Goal: Transaction & Acquisition: Book appointment/travel/reservation

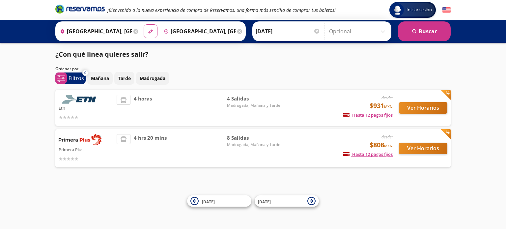
click at [306, 78] on div "Mañana Tarde Madrugada" at bounding box center [268, 78] width 363 height 13
click at [425, 147] on button "Ver Horarios" at bounding box center [423, 149] width 48 height 12
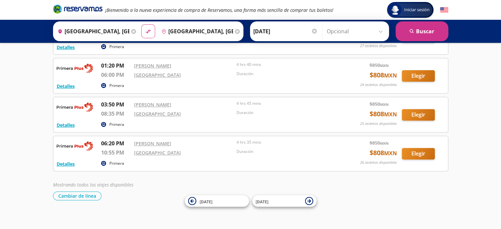
scroll to position [218, 0]
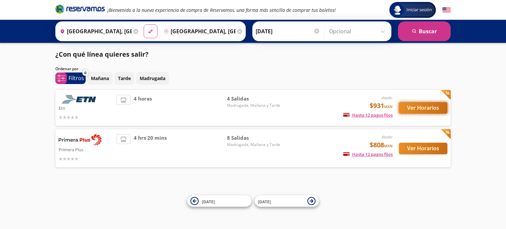
click at [411, 109] on button "Ver Horarios" at bounding box center [423, 108] width 48 height 12
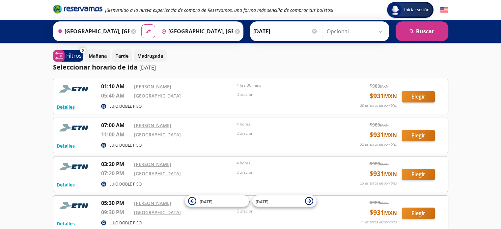
scroll to position [63, 0]
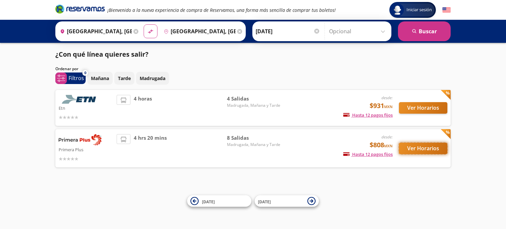
click at [427, 151] on button "Ver Horarios" at bounding box center [423, 149] width 48 height 12
click at [407, 104] on button "Ver Horarios" at bounding box center [423, 108] width 48 height 12
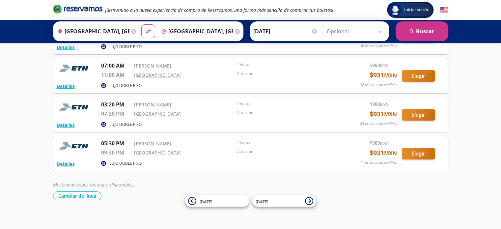
scroll to position [63, 0]
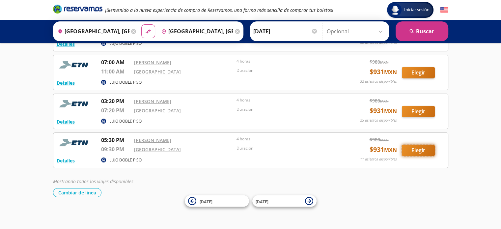
click at [425, 150] on button "Elegir" at bounding box center [418, 151] width 33 height 12
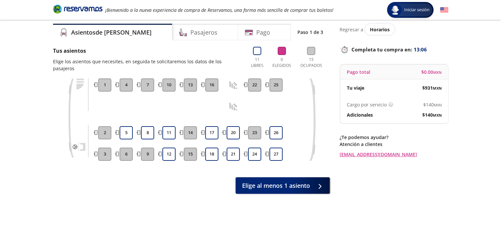
scroll to position [33, 0]
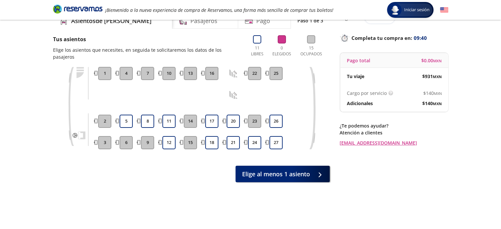
click at [189, 136] on button "15" at bounding box center [190, 142] width 13 height 13
click at [248, 168] on span "Elige al menos 1 asiento" at bounding box center [276, 172] width 68 height 9
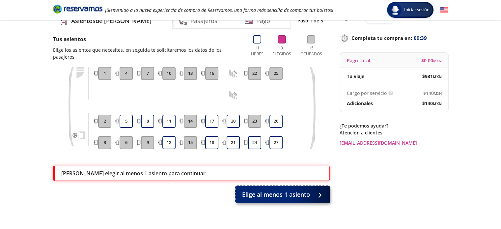
scroll to position [53, 0]
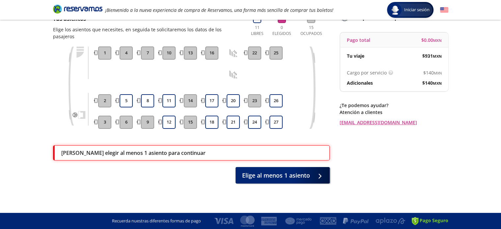
click at [188, 134] on div "Tus asientos Elige los asientos que necesites, en seguida te solicitaremos los …" at bounding box center [191, 99] width 277 height 169
click at [171, 137] on div "Tus asientos Elige los asientos que necesites, en seguida te solicitaremos los …" at bounding box center [191, 99] width 277 height 169
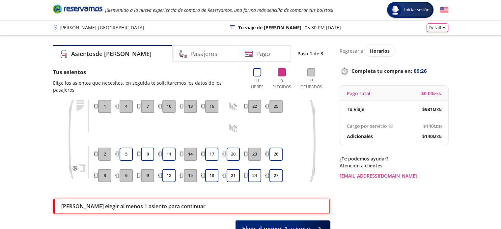
scroll to position [0, 0]
click at [215, 172] on button "18" at bounding box center [211, 175] width 13 height 13
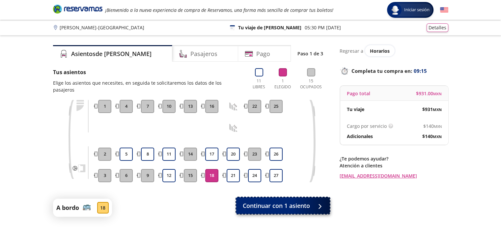
click at [275, 201] on span "Continuar con 1 asiento" at bounding box center [276, 205] width 67 height 9
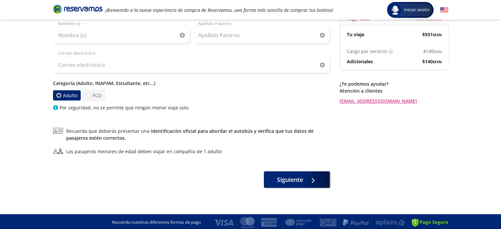
scroll to position [76, 0]
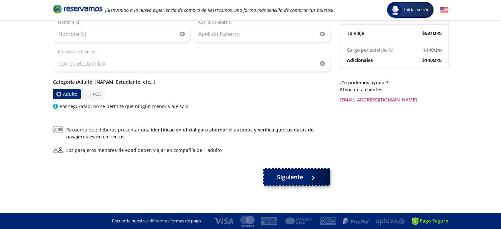
click at [290, 181] on button "Siguiente" at bounding box center [297, 177] width 66 height 16
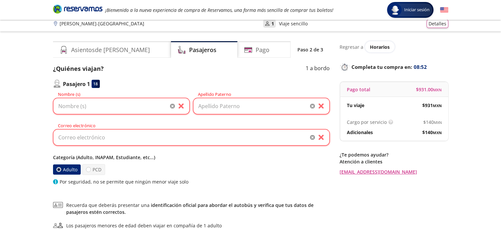
scroll to position [2, 0]
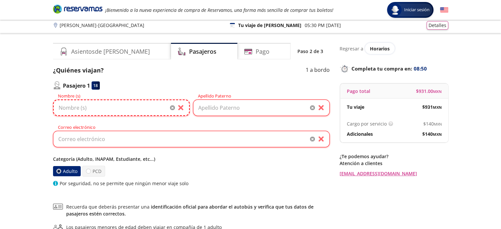
click at [152, 110] on input "Nombre (s)" at bounding box center [121, 107] width 137 height 16
type input "[PERSON_NAME]"
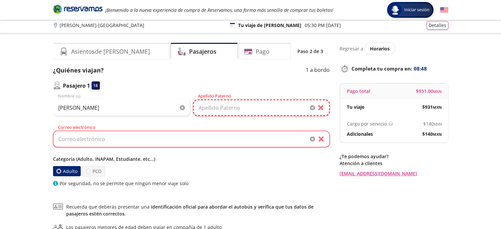
click at [244, 109] on input "Apellido Paterno" at bounding box center [261, 107] width 137 height 16
type input "[PERSON_NAME]"
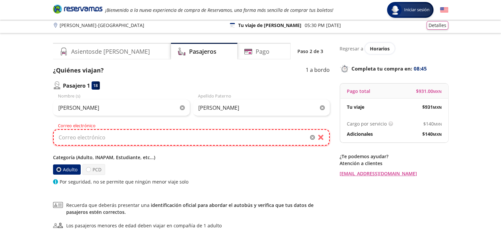
click at [186, 138] on input "Correo electrónico" at bounding box center [191, 137] width 277 height 16
type input "[EMAIL_ADDRESS][DOMAIN_NAME]"
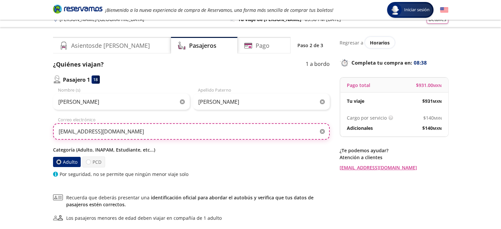
scroll to position [0, 0]
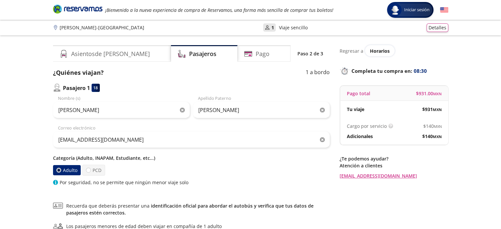
click at [319, 184] on div "Por seguridad, no se permite que ningún menor viaje solo" at bounding box center [191, 182] width 277 height 7
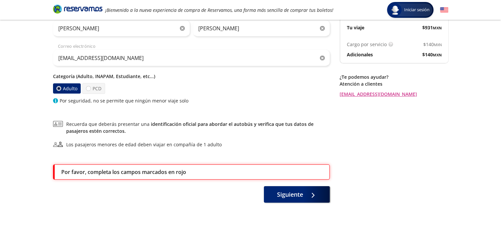
scroll to position [97, 0]
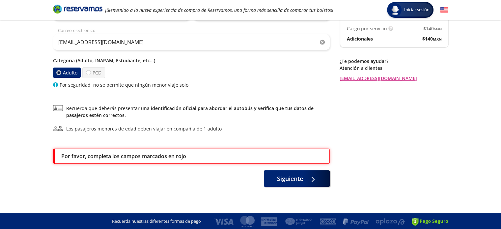
click at [117, 154] on p "Por favor, completa los campos marcados en rojo" at bounding box center [123, 156] width 125 height 8
click at [287, 179] on span "Siguiente" at bounding box center [290, 177] width 26 height 9
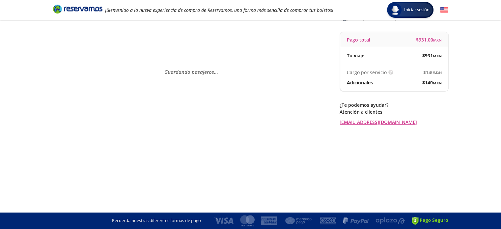
scroll to position [0, 0]
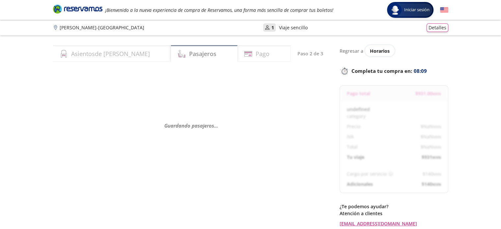
select select "MX"
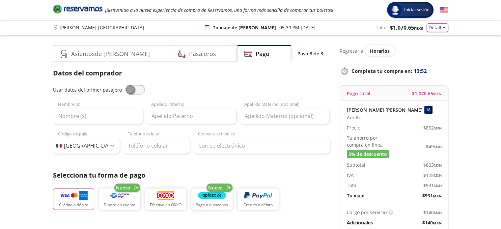
click at [131, 87] on span at bounding box center [135, 90] width 20 height 10
click at [125, 85] on input "checkbox" at bounding box center [125, 85] width 0 height 0
type input "[PERSON_NAME]"
type input "[EMAIL_ADDRESS][DOMAIN_NAME]"
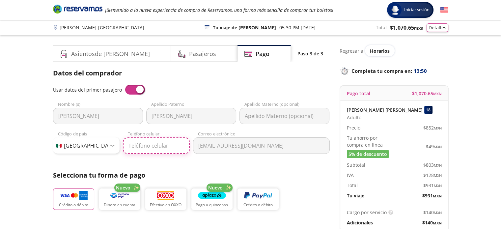
click at [166, 147] on input "Teléfono celular" at bounding box center [156, 145] width 67 height 16
type input "[PHONE_NUMBER]"
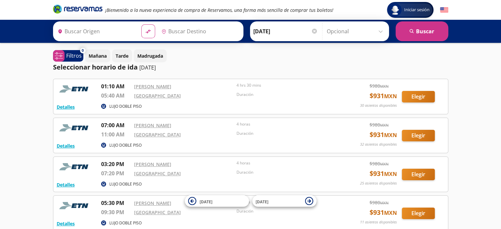
type input "[GEOGRAPHIC_DATA], [GEOGRAPHIC_DATA]"
